Goal: Information Seeking & Learning: Learn about a topic

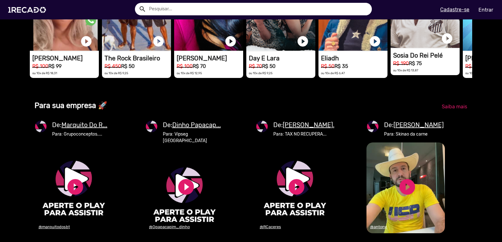
scroll to position [533, 0]
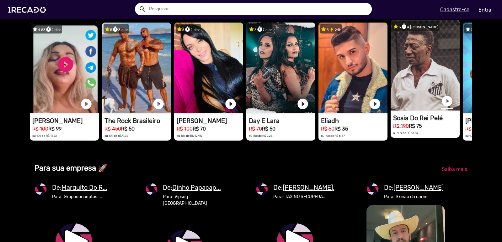
click at [449, 108] on link "play_circle_filled" at bounding box center [446, 101] width 13 height 13
click at [449, 108] on link "pause_circle" at bounding box center [446, 101] width 13 height 13
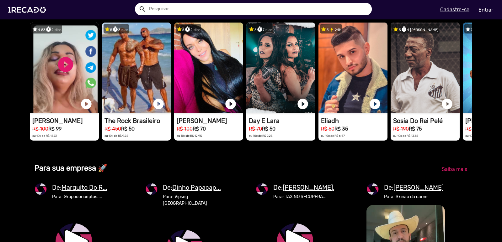
drag, startPoint x: 420, startPoint y: 91, endPoint x: 282, endPoint y: 182, distance: 165.6
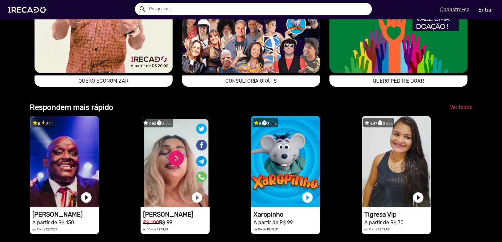
scroll to position [1317, 0]
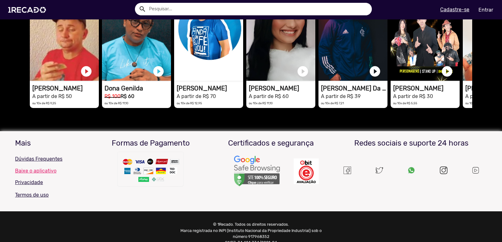
scroll to position [0, 1491]
drag, startPoint x: 439, startPoint y: 82, endPoint x: 314, endPoint y: 170, distance: 153.2
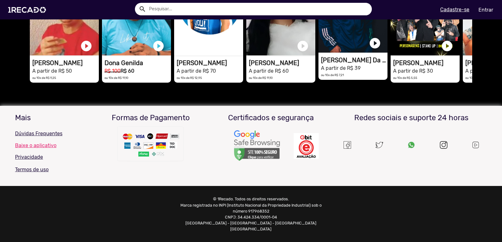
scroll to position [1507, 0]
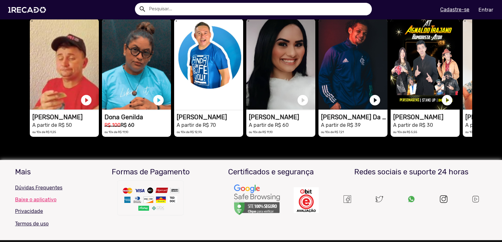
click at [457, 13] on span "Ver todos" at bounding box center [461, 10] width 22 height 6
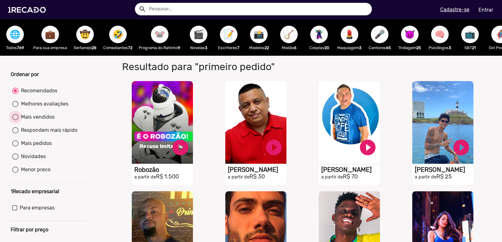
click at [16, 120] on div at bounding box center [15, 117] width 6 height 6
click at [15, 121] on input "Mais vendidos" at bounding box center [15, 120] width 0 height 0
radio input "true"
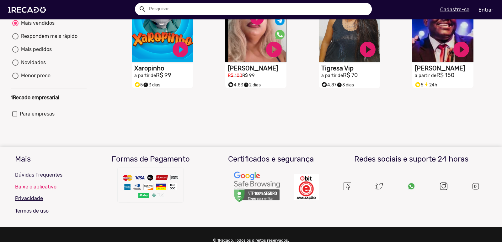
scroll to position [31, 0]
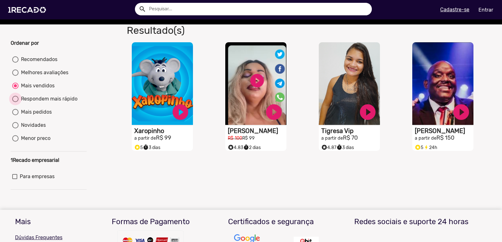
click at [51, 103] on div "Respondem mais rápido" at bounding box center [47, 99] width 59 height 8
click at [15, 103] on input "Respondem mais rápido" at bounding box center [15, 102] width 0 height 0
radio input "true"
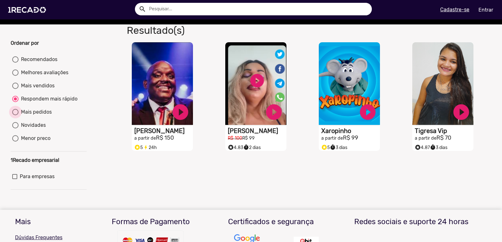
click at [36, 115] on div "Mais pedidos" at bounding box center [34, 112] width 33 height 8
click at [15, 115] on input "Mais pedidos" at bounding box center [15, 115] width 0 height 0
radio input "true"
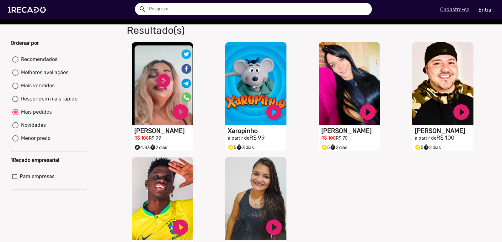
scroll to position [63, 0]
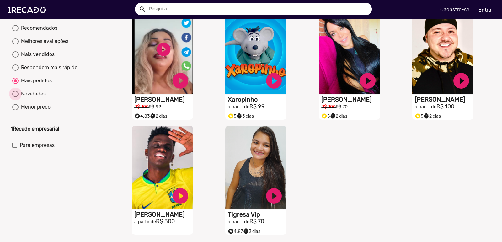
click at [28, 98] on div "Novidades" at bounding box center [31, 94] width 27 height 8
click at [15, 98] on input "Novidades" at bounding box center [15, 97] width 0 height 0
radio input "true"
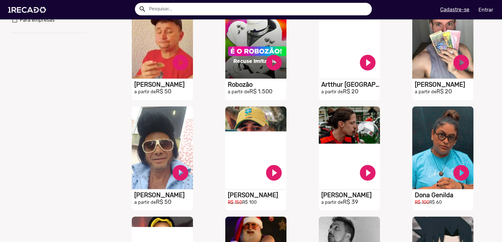
scroll to position [94, 0]
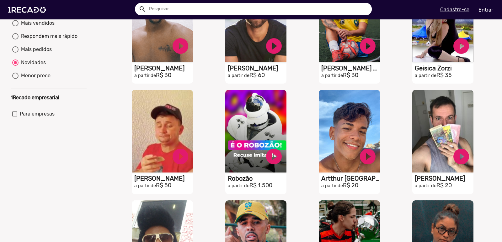
click at [27, 80] on div "Menor preco" at bounding box center [34, 76] width 32 height 8
click at [15, 79] on input "Menor preco" at bounding box center [15, 79] width 0 height 0
radio input "true"
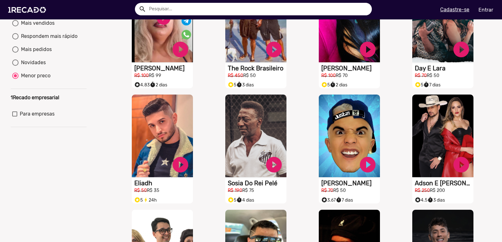
scroll to position [0, 0]
